Goal: Information Seeking & Learning: Learn about a topic

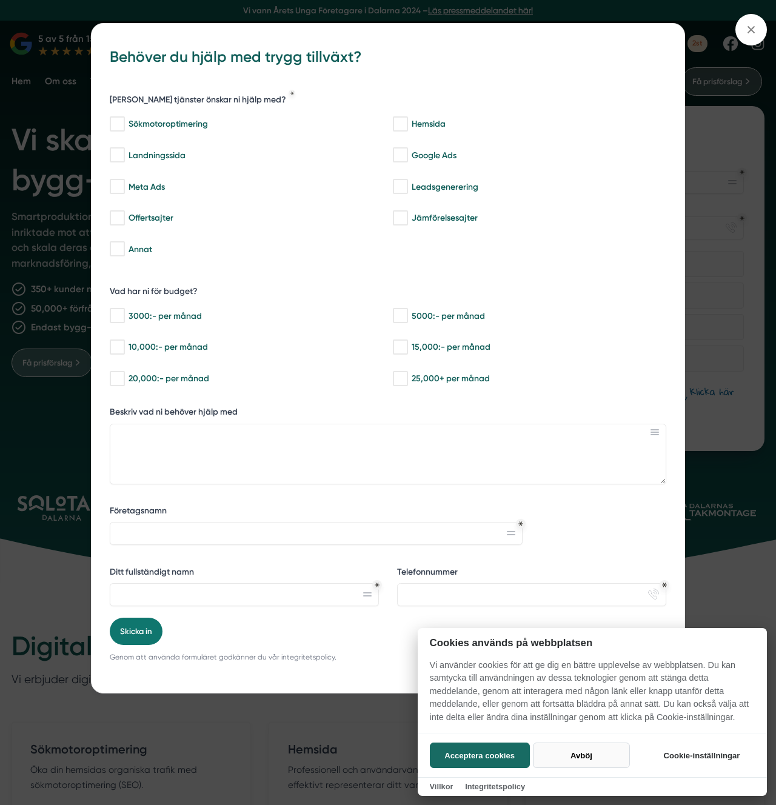
click at [591, 753] on button "Avböj" at bounding box center [581, 754] width 96 height 25
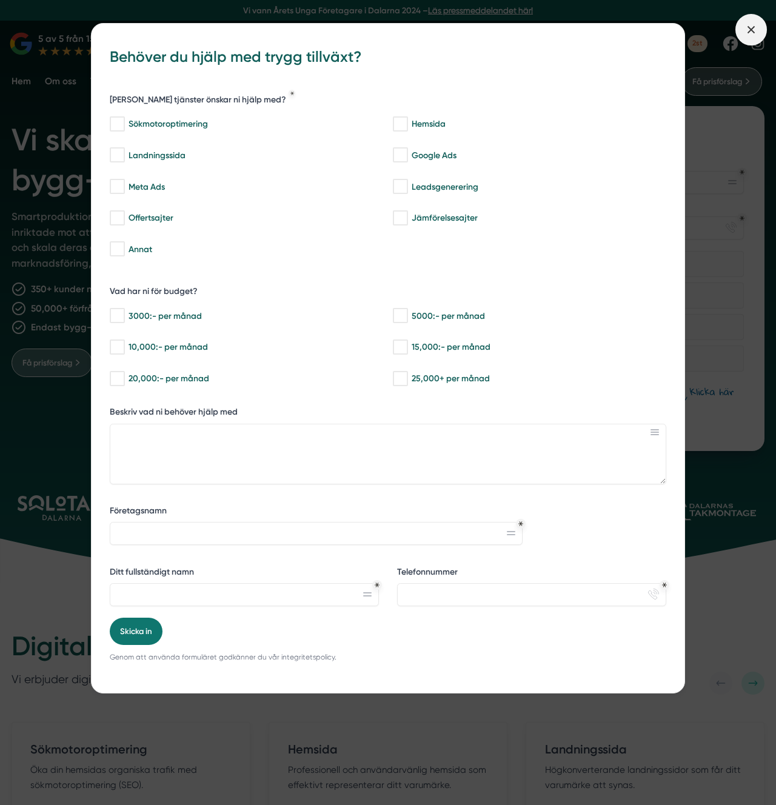
click at [752, 36] on span at bounding box center [751, 30] width 32 height 32
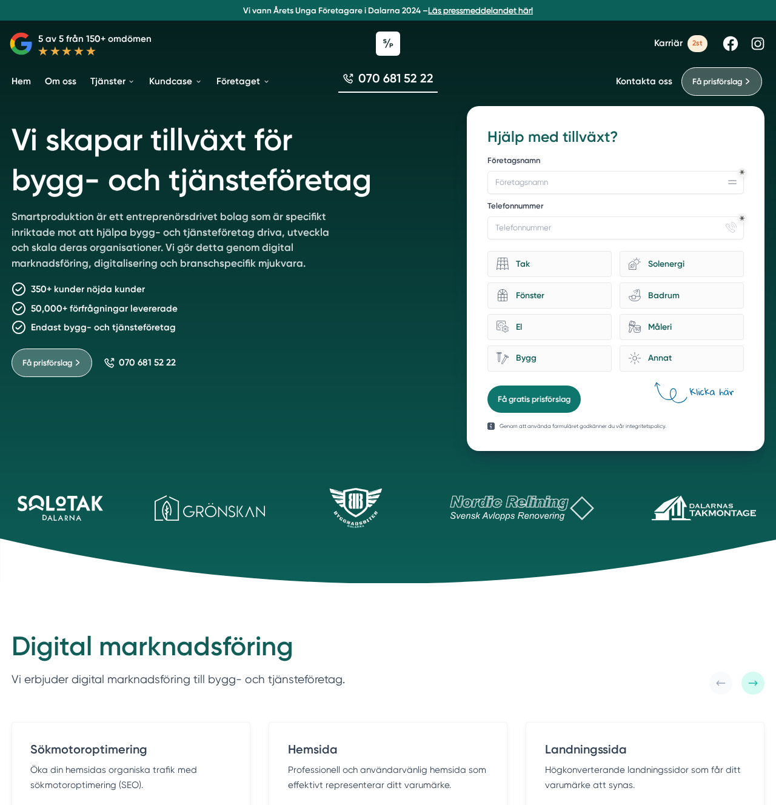
click at [464, 9] on link "Läs pressmeddelandet här!" at bounding box center [480, 10] width 105 height 10
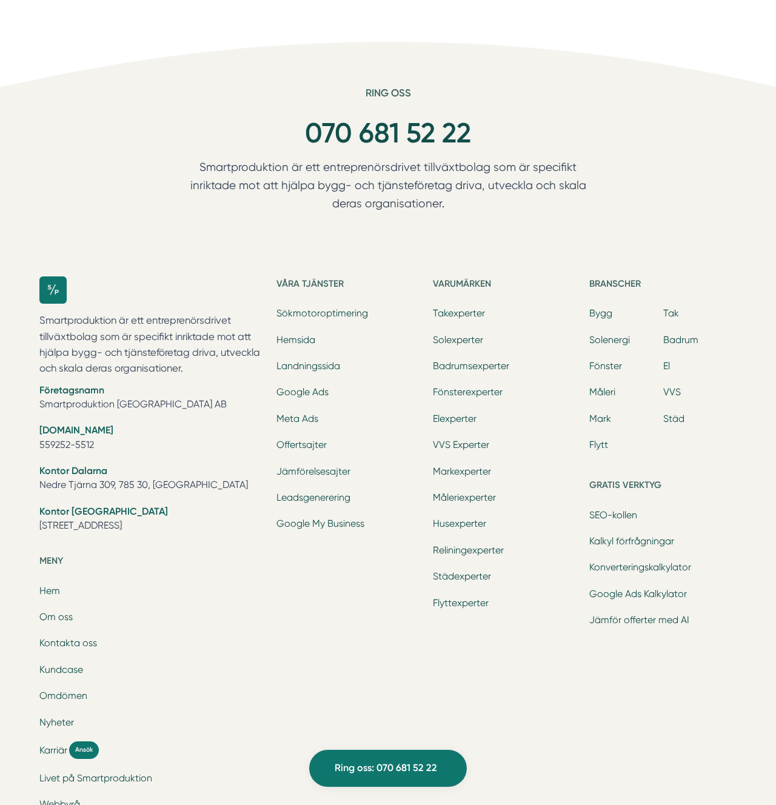
scroll to position [2598, 0]
click at [676, 113] on div "Ring oss 070 681 52 22 Smartproduktion är ett entreprenörsdrivet tillväxtbolag …" at bounding box center [388, 490] width 776 height 808
click at [677, 105] on div "Ring oss 070 681 52 22 Smartproduktion är ett entreprenörsdrivet tillväxtbolag …" at bounding box center [388, 490] width 776 height 808
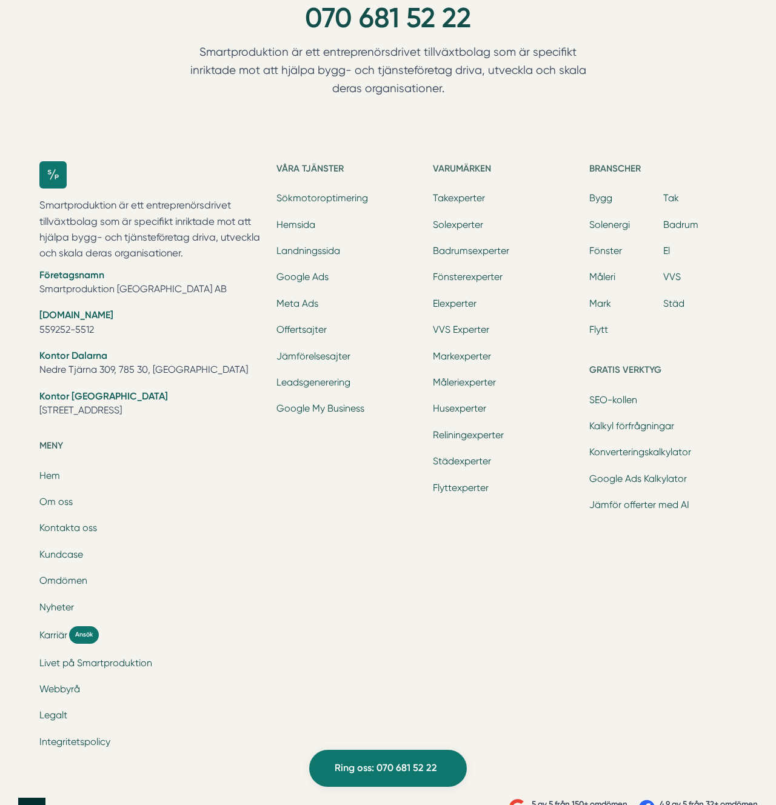
click at [319, 335] on ul "Sökmotoroptimering Hemsida Landningssida Google Ads Meta Ads Offertsajter Jämfö…" at bounding box center [349, 304] width 147 height 227
click at [319, 376] on link "Leadsgenerering" at bounding box center [313, 382] width 74 height 12
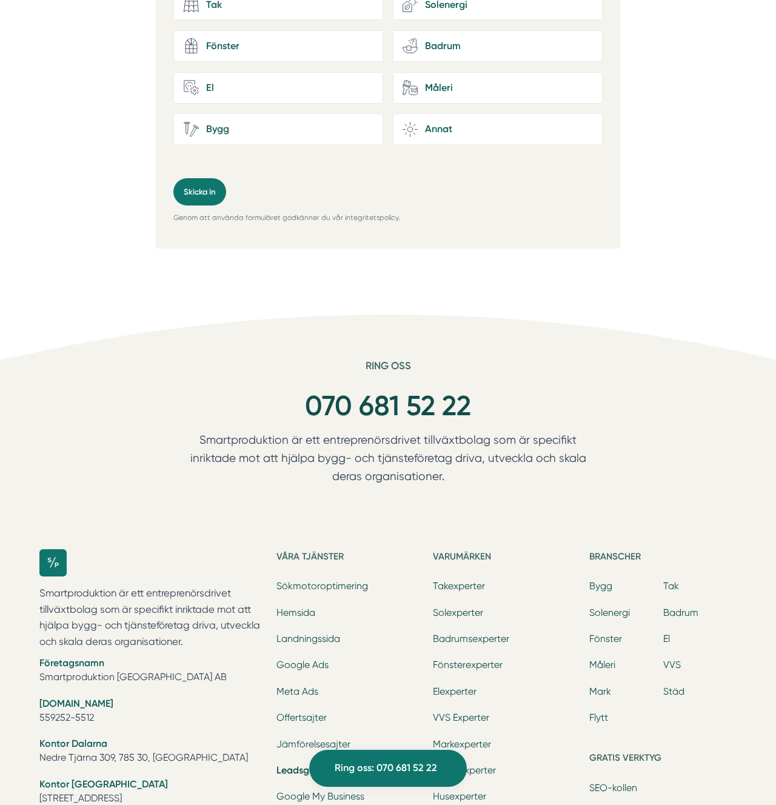
scroll to position [4466, 0]
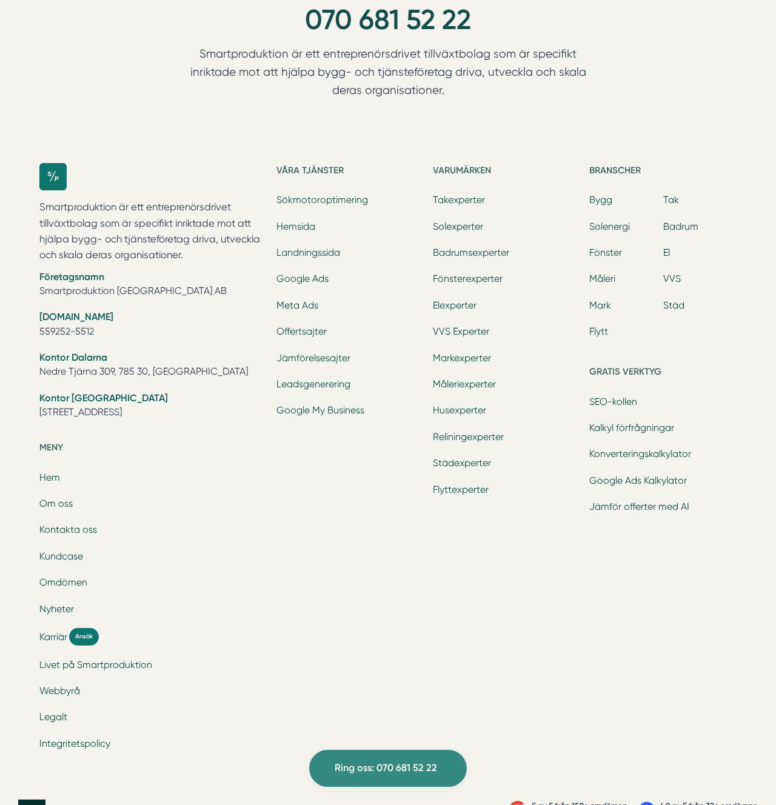
scroll to position [2711, 0]
click at [635, 38] on div "Ring oss 070 681 52 22 Smartproduktion är ett entreprenörsdrivet tillväxtbolag …" at bounding box center [388, 377] width 776 height 808
click at [62, 523] on link "Kontakta oss" at bounding box center [68, 529] width 58 height 12
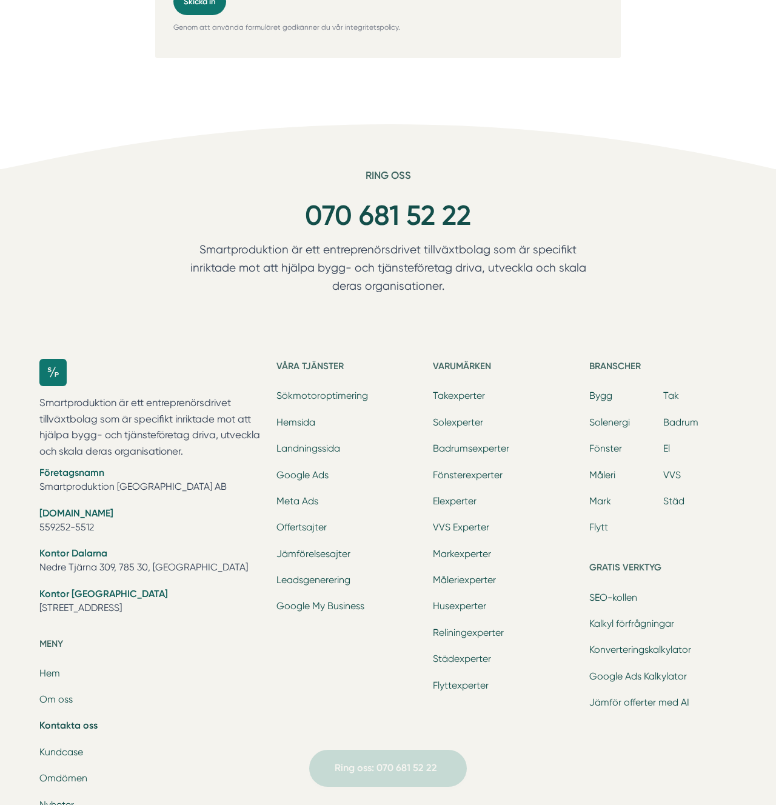
scroll to position [1442, 0]
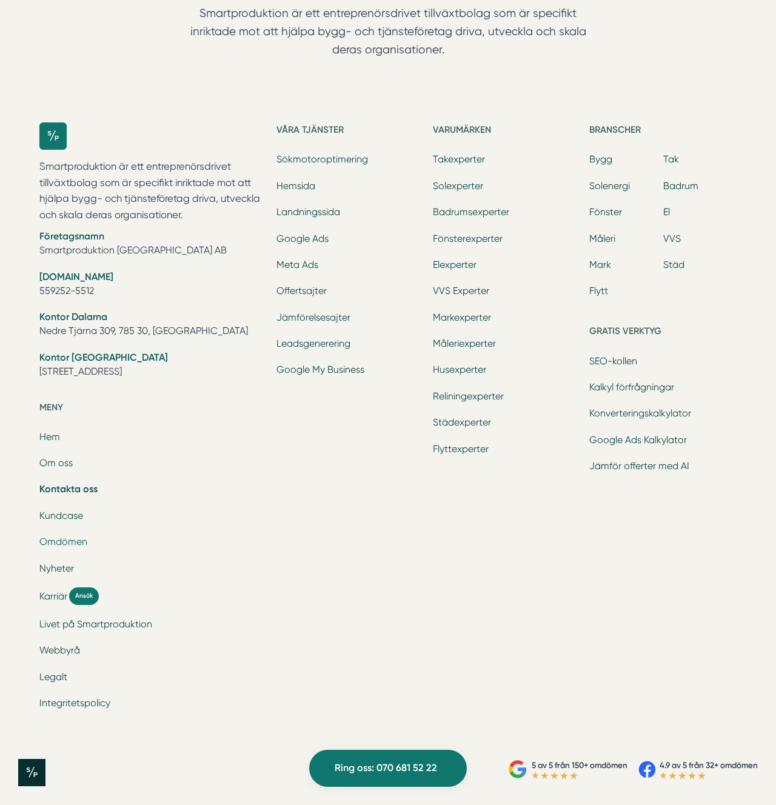
click at [64, 543] on link "Omdömen" at bounding box center [63, 542] width 48 height 12
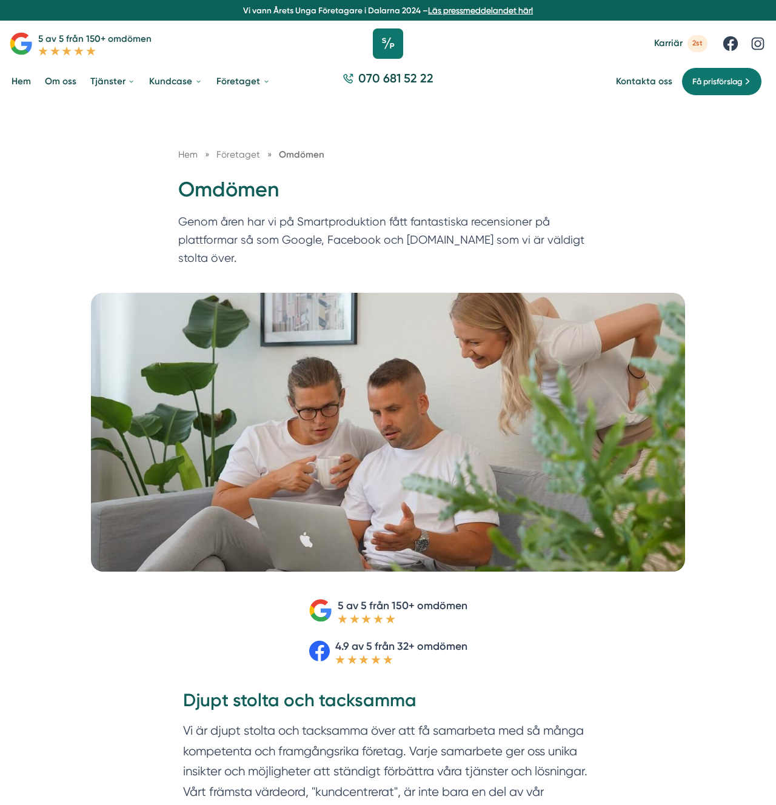
click at [390, 44] on icon at bounding box center [388, 43] width 30 height 30
